Goal: Transaction & Acquisition: Purchase product/service

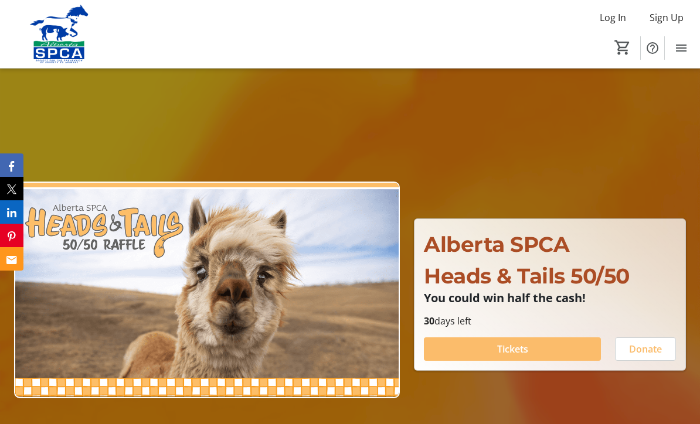
click at [618, 22] on span "Log In" at bounding box center [612, 18] width 26 height 14
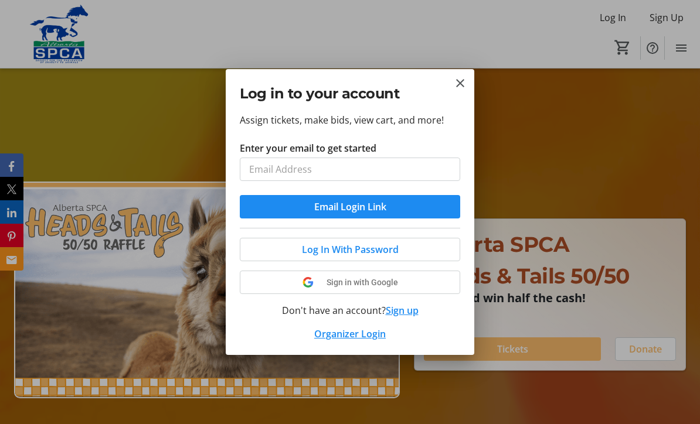
click at [675, 15] on div at bounding box center [350, 212] width 700 height 424
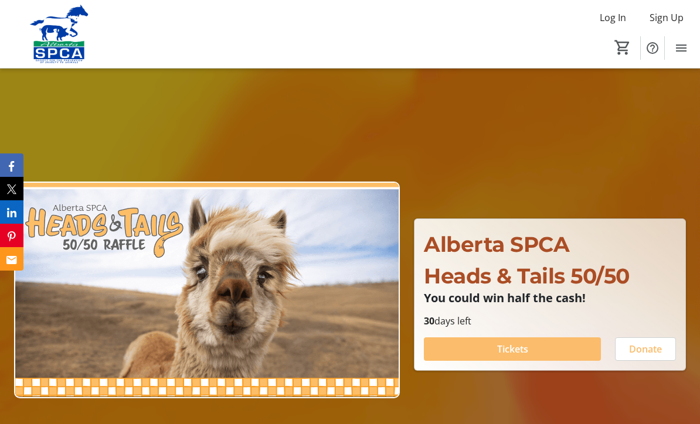
click at [673, 20] on span "Sign Up" at bounding box center [666, 18] width 34 height 14
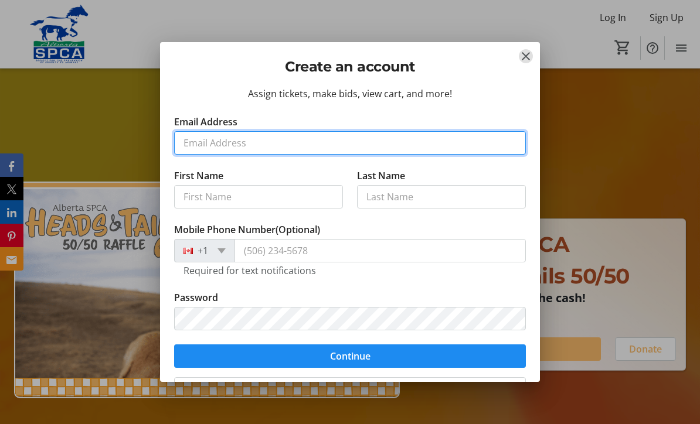
click at [284, 147] on input "Email Address" at bounding box center [350, 142] width 352 height 23
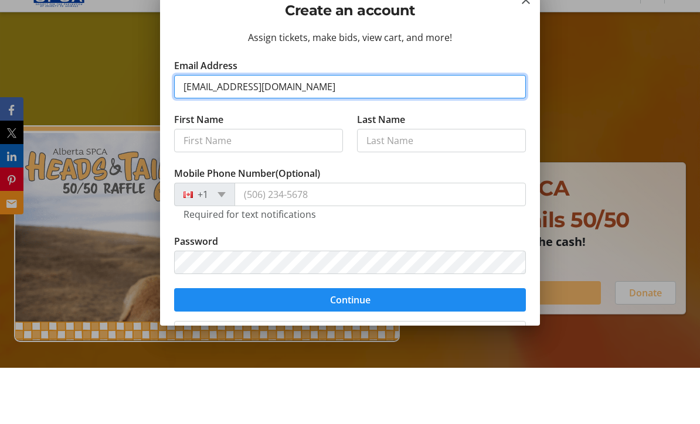
type input "[EMAIL_ADDRESS][DOMAIN_NAME]"
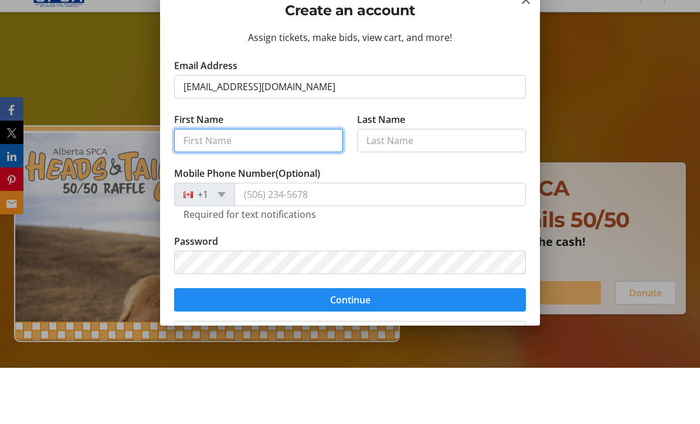
click at [280, 185] on input "First Name" at bounding box center [258, 196] width 169 height 23
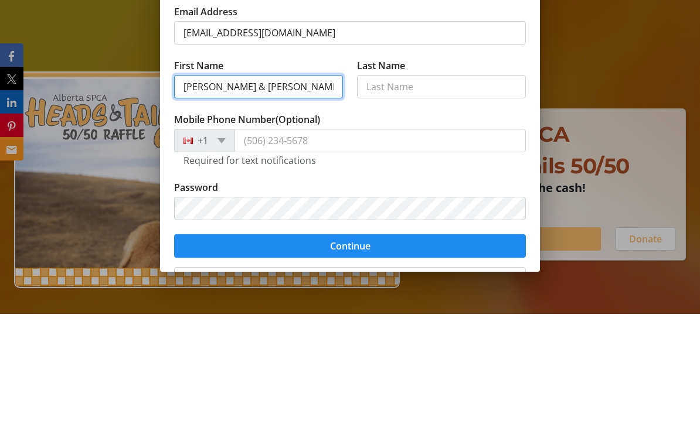
type input "[PERSON_NAME] & [PERSON_NAME]"
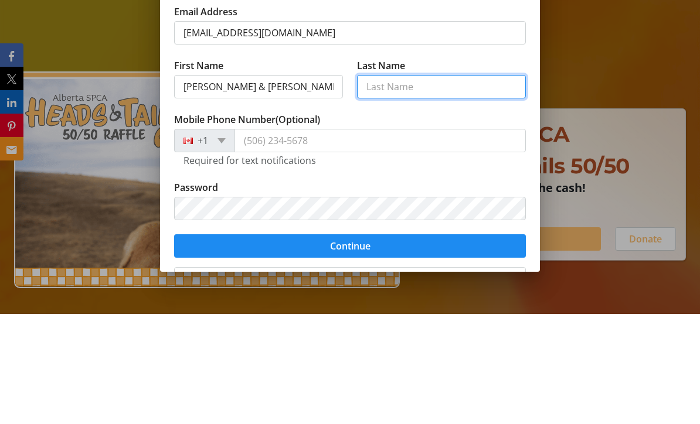
click at [422, 185] on input "Last Name" at bounding box center [441, 196] width 169 height 23
type input "Vilness"
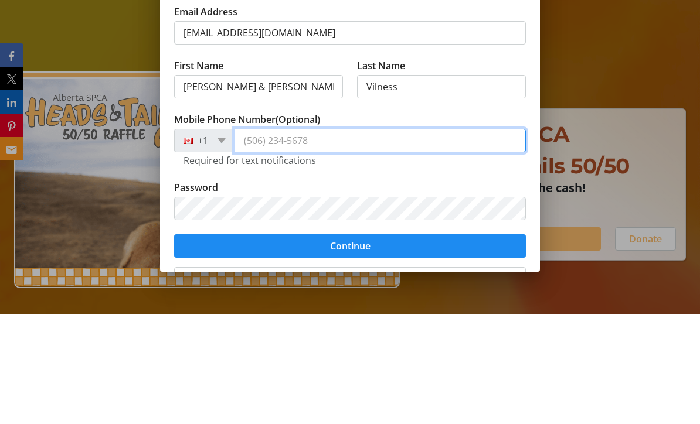
click at [345, 239] on input "Mobile Phone Number (Optional)" at bounding box center [379, 250] width 291 height 23
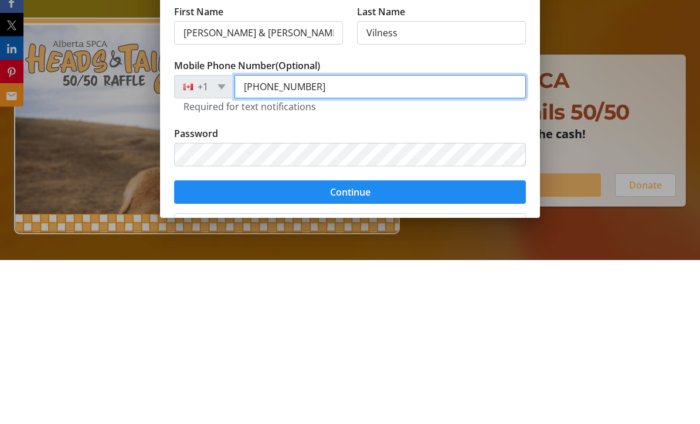
type input "[PHONE_NUMBER]"
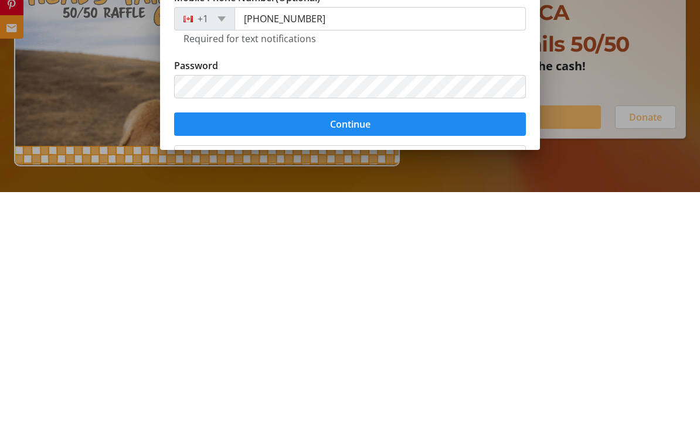
click at [422, 342] on span "submit" at bounding box center [350, 356] width 352 height 28
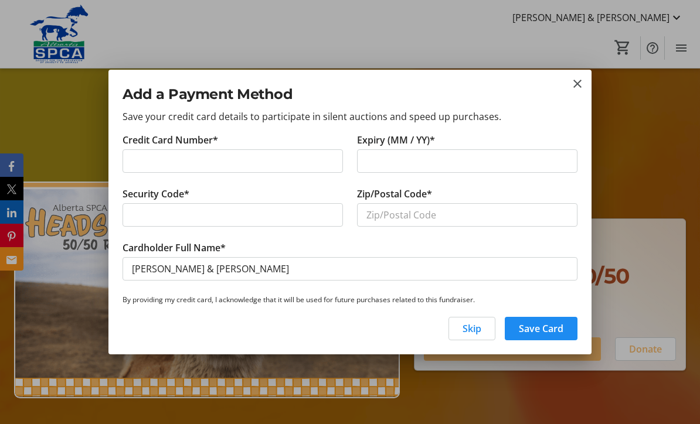
click at [475, 336] on span "button" at bounding box center [472, 329] width 46 height 28
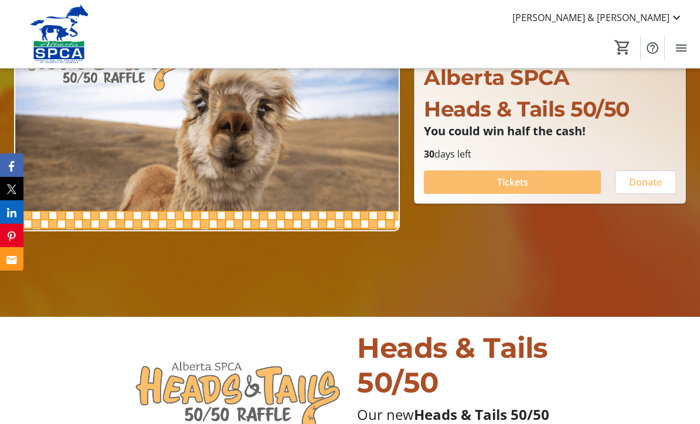
scroll to position [171, 0]
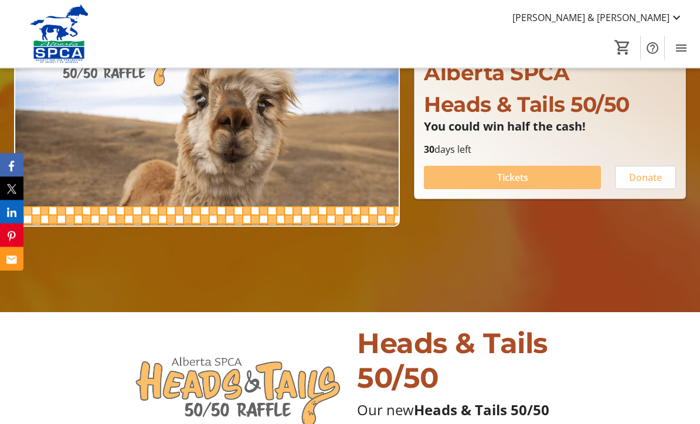
click at [572, 192] on span at bounding box center [512, 178] width 177 height 28
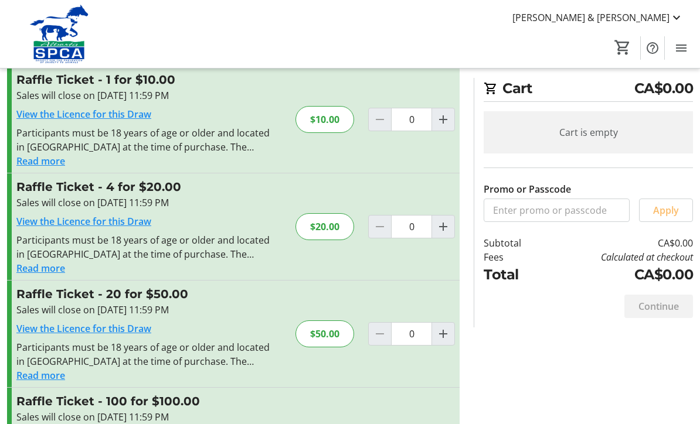
scroll to position [77, 0]
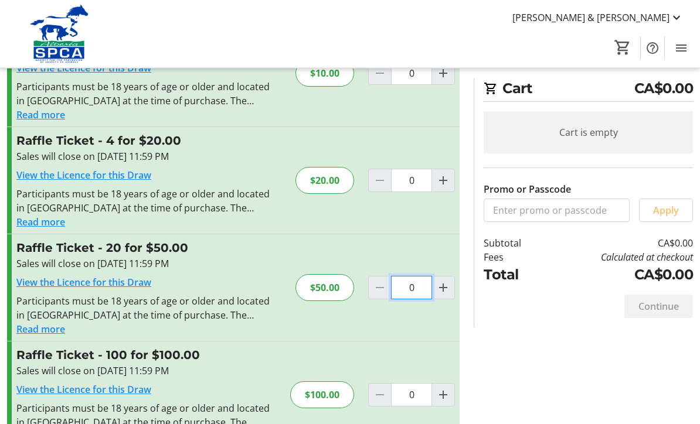
click at [421, 86] on input "0" at bounding box center [411, 73] width 41 height 23
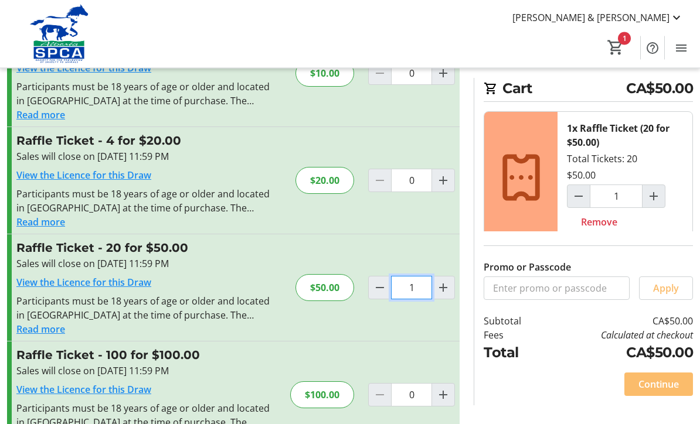
type input "1"
click at [674, 391] on span "Continue" at bounding box center [658, 384] width 40 height 14
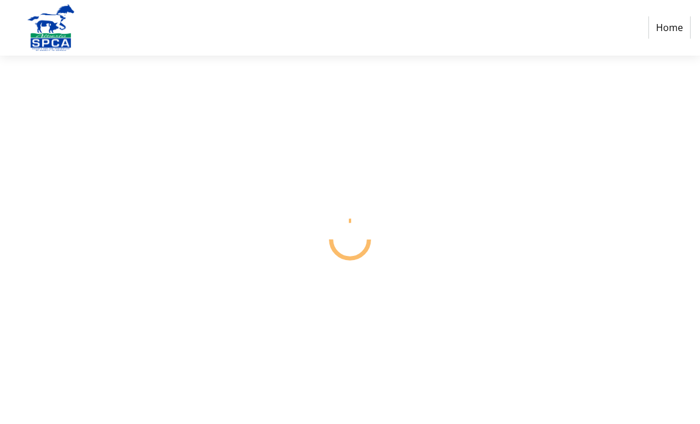
scroll to position [1, 0]
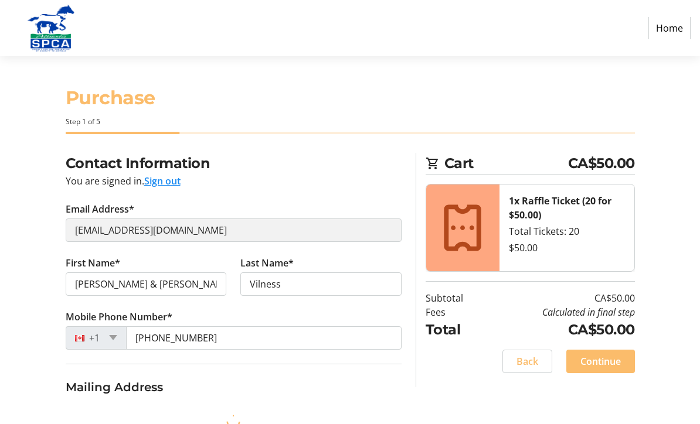
select select "CA"
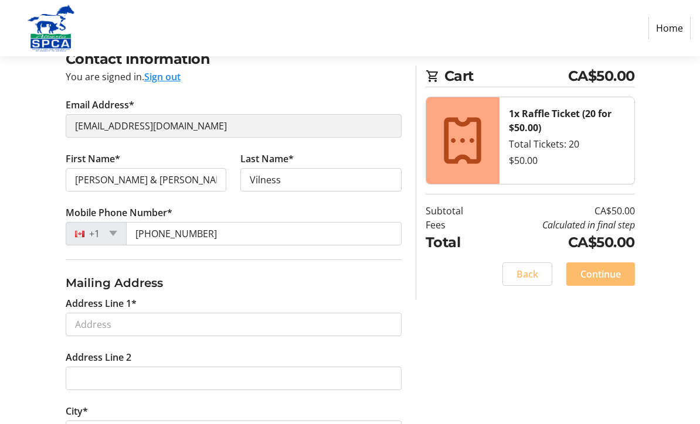
scroll to position [105, 0]
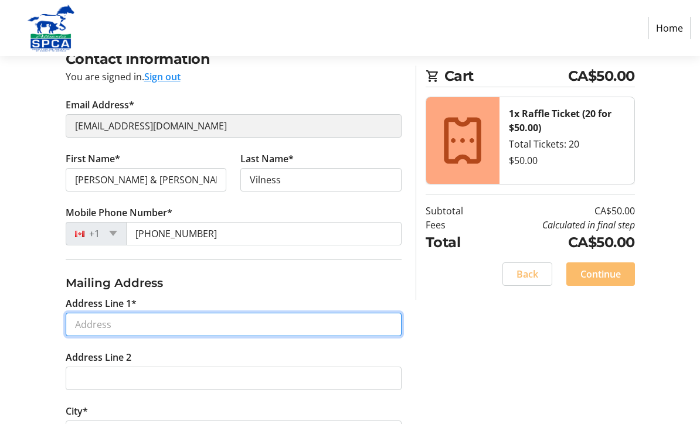
click at [198, 325] on input "Address Line 1*" at bounding box center [234, 324] width 336 height 23
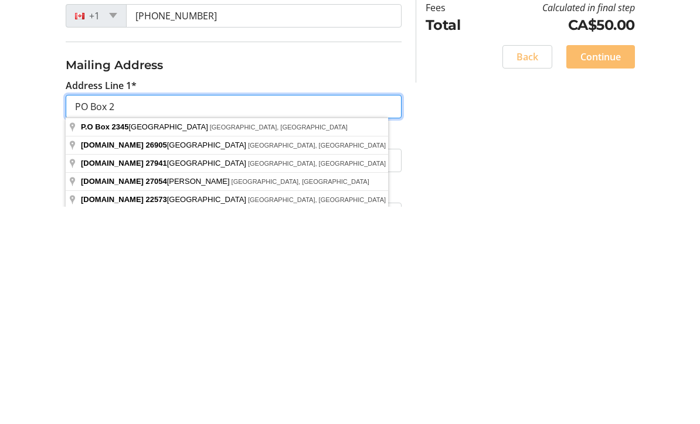
type input "PO Box 2"
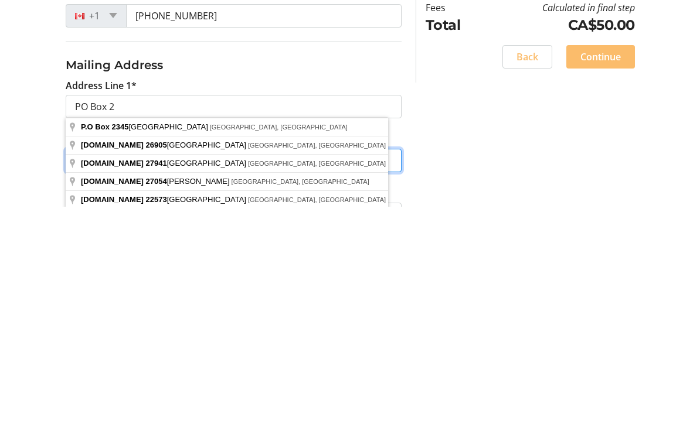
click at [363, 367] on input "Address Line 2" at bounding box center [234, 378] width 336 height 23
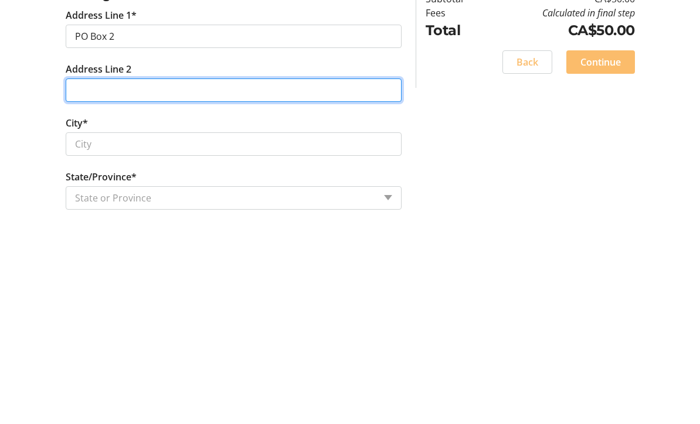
scroll to position [182, 0]
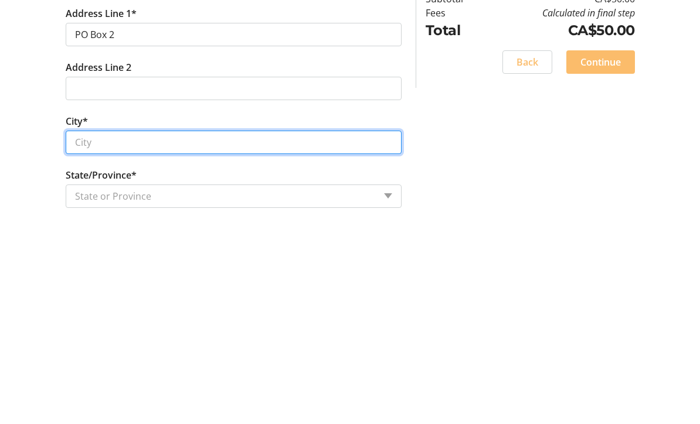
click at [168, 343] on input "City*" at bounding box center [234, 354] width 336 height 23
type input "Kapasiwin"
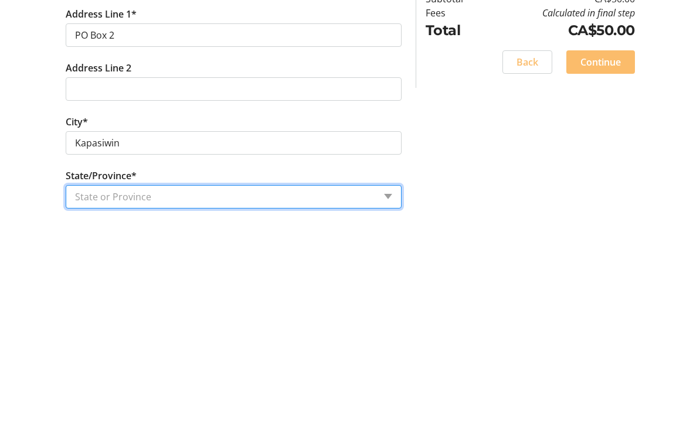
click at [192, 397] on select "State or Province State or Province [GEOGRAPHIC_DATA] [GEOGRAPHIC_DATA] [GEOGRA…" at bounding box center [234, 408] width 336 height 23
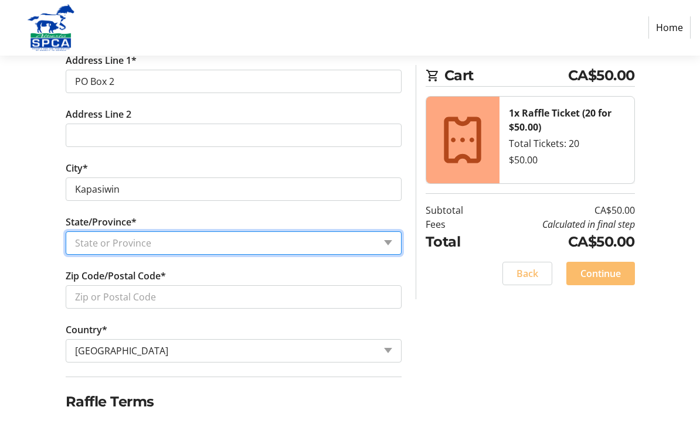
select select "AB"
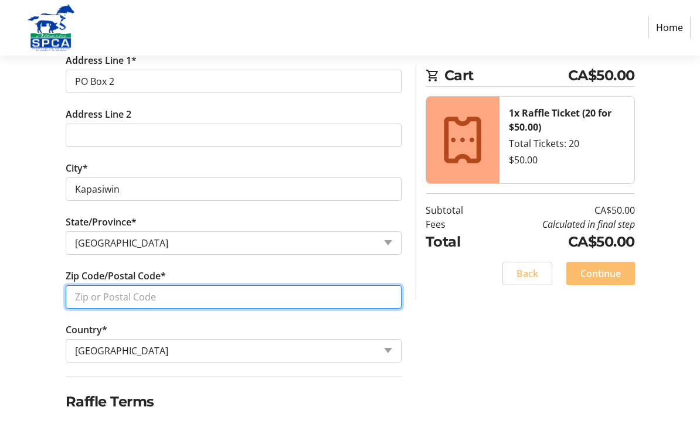
click at [213, 295] on input "Zip Code/Postal Code*" at bounding box center [234, 297] width 336 height 23
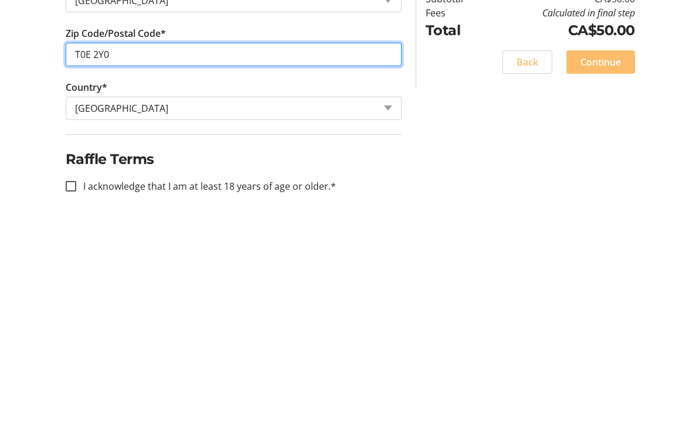
scroll to position [386, 0]
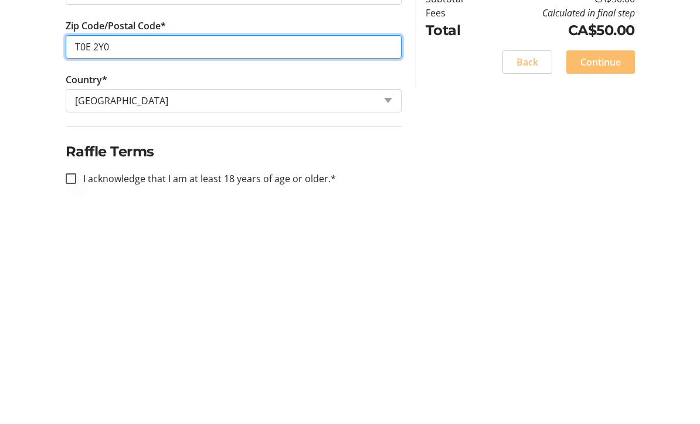
type input "T0E 2Y0"
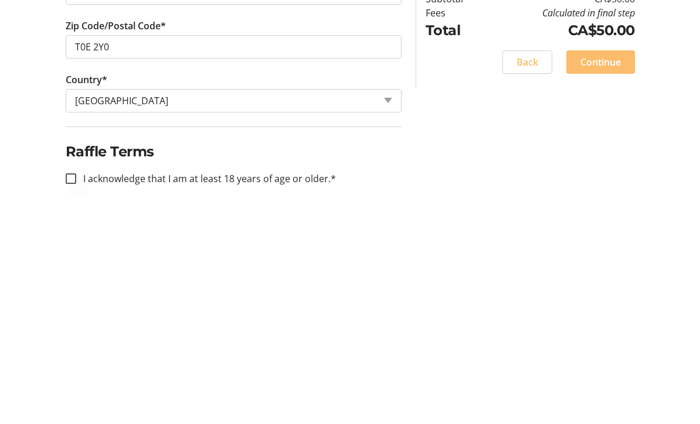
click at [76, 377] on div at bounding box center [71, 391] width 28 height 28
checkbox input "true"
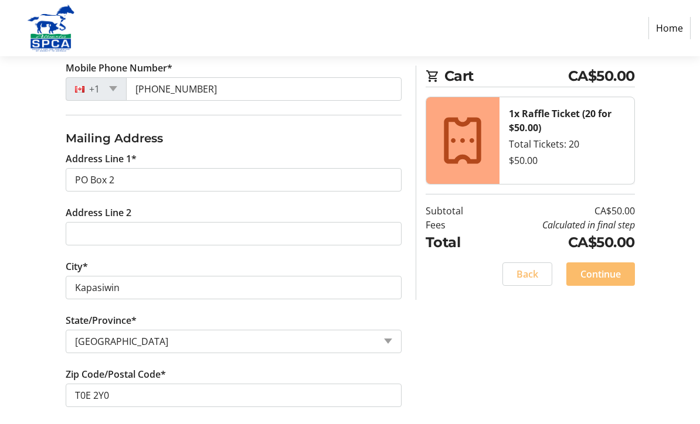
scroll to position [251, 0]
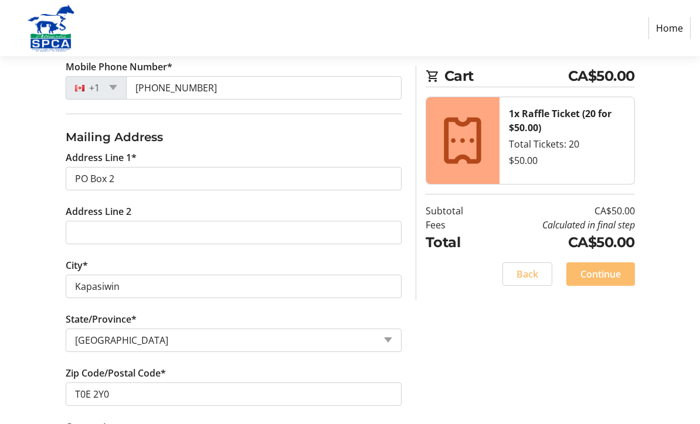
click at [622, 272] on span at bounding box center [600, 274] width 69 height 28
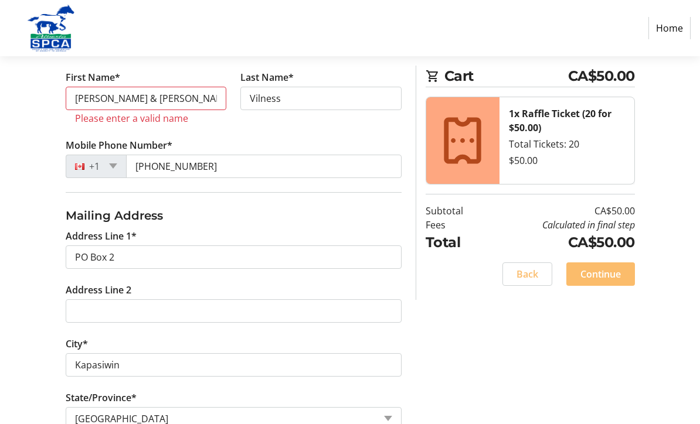
scroll to position [180, 0]
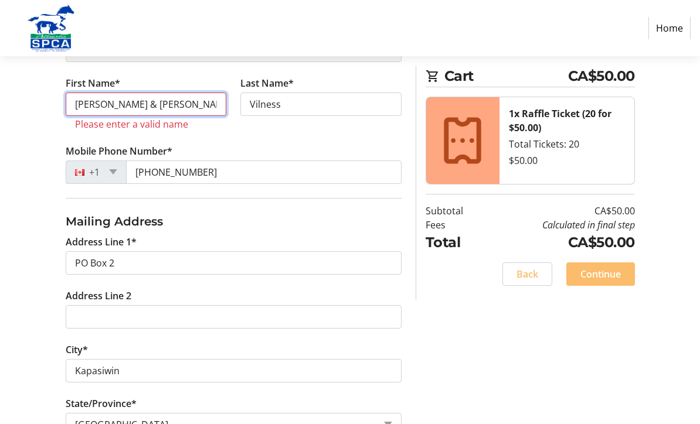
click at [182, 101] on input "[PERSON_NAME] & [PERSON_NAME]" at bounding box center [146, 104] width 161 height 23
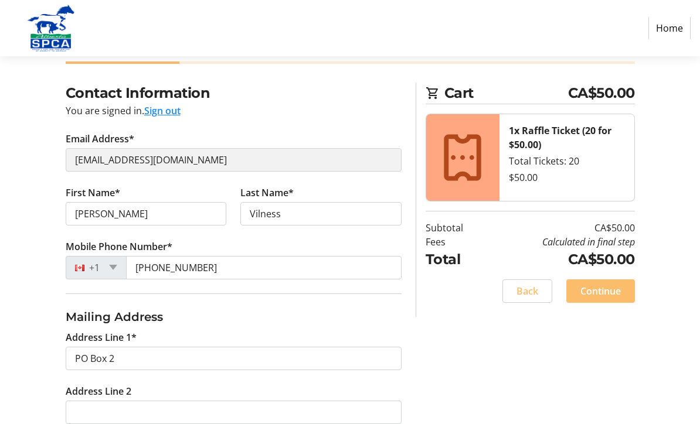
scroll to position [71, 0]
type input "[PERSON_NAME]"
click at [613, 292] on span "Continue" at bounding box center [600, 291] width 40 height 14
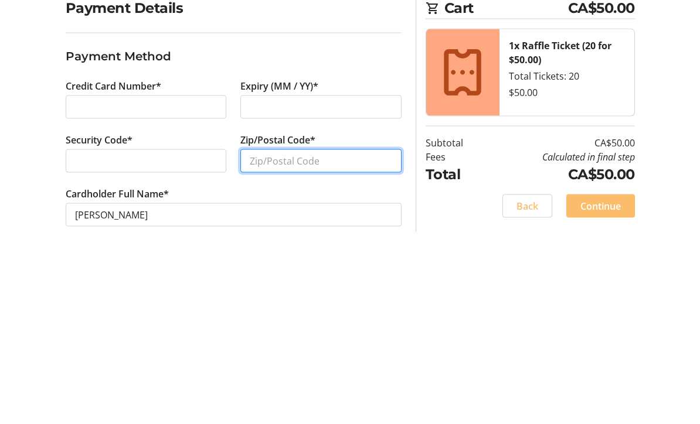
click at [335, 305] on input "Zip/Postal Code*" at bounding box center [320, 316] width 161 height 23
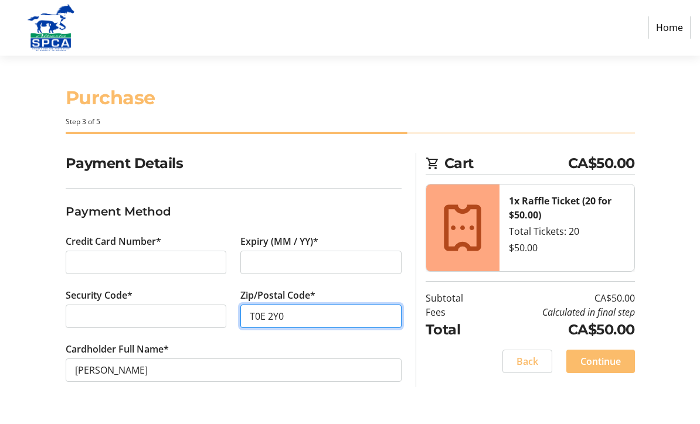
type input "T0E 2Y0"
click at [606, 363] on span "Continue" at bounding box center [600, 362] width 40 height 14
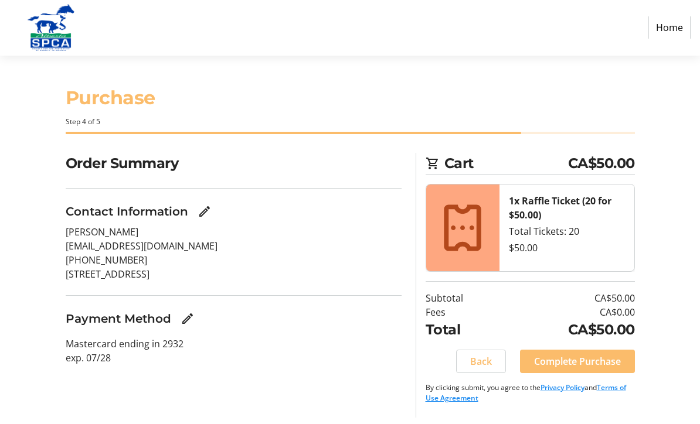
click at [617, 359] on span "Complete Purchase" at bounding box center [577, 362] width 87 height 14
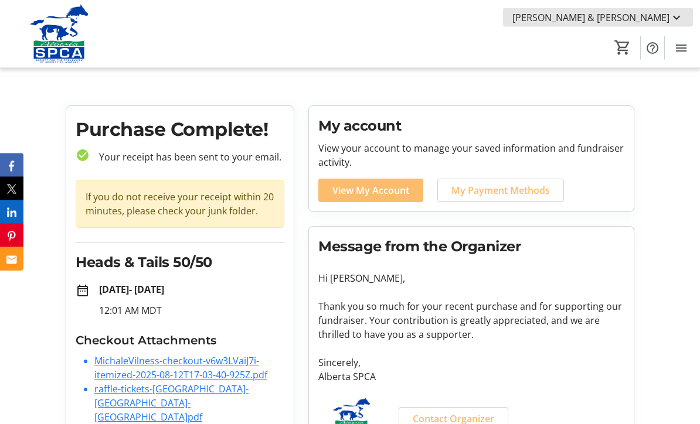
scroll to position [1, 0]
click at [675, 13] on mat-icon at bounding box center [676, 18] width 14 height 14
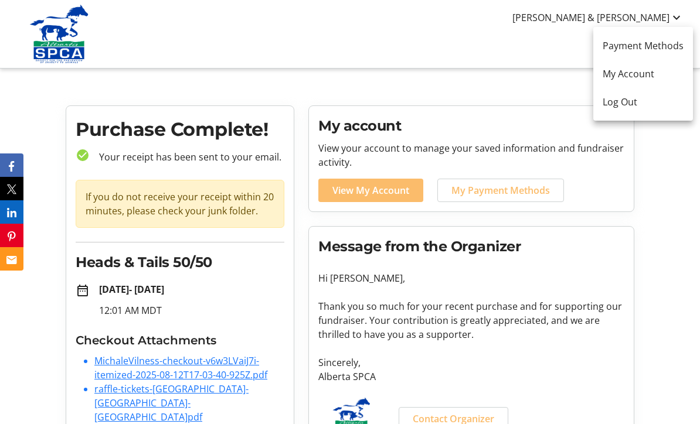
click at [637, 98] on span "Log Out" at bounding box center [642, 102] width 81 height 14
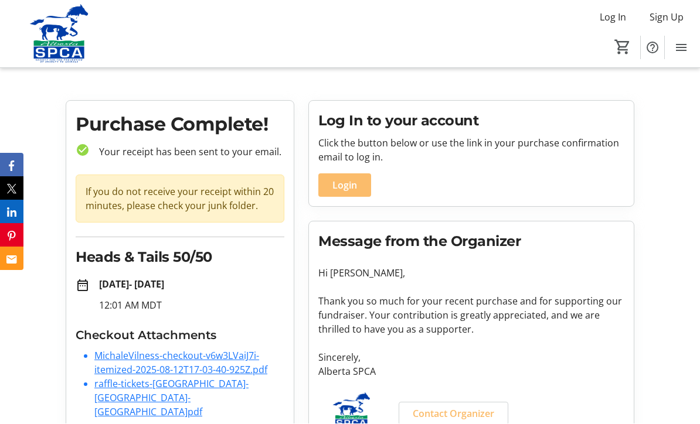
scroll to position [35, 0]
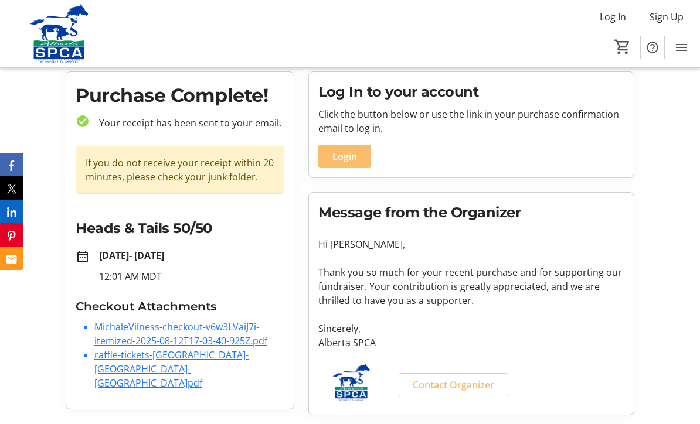
click at [210, 330] on link "MichaleVilness-checkout-v6w3LVaiJ7i-itemized-2025-08-12T17-03-40-925Z.pdf" at bounding box center [180, 334] width 173 height 27
click at [182, 344] on link "MichaleVilness-checkout-v6w3LVaiJ7i-itemized-2025-08-12T17-03-40-925Z.pdf" at bounding box center [180, 334] width 173 height 27
